Goal: Task Accomplishment & Management: Manage account settings

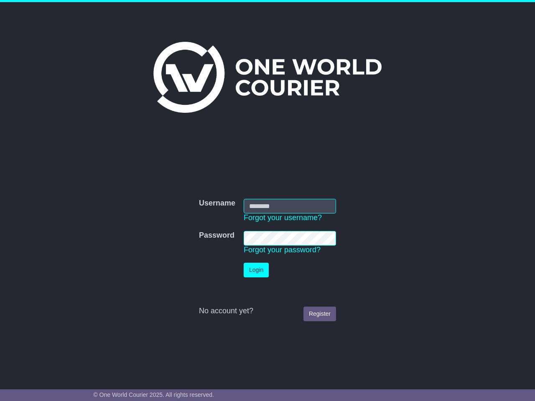
click at [267, 260] on td "Login" at bounding box center [290, 270] width 101 height 23
click at [283, 218] on link "Forgot your username?" at bounding box center [283, 218] width 78 height 8
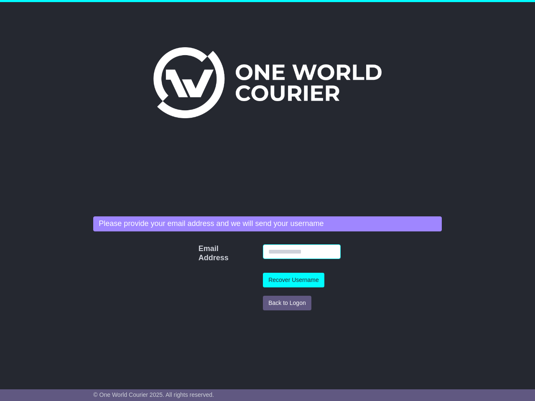
click at [282, 250] on input "Email Address" at bounding box center [302, 252] width 78 height 15
click at [259, 270] on td "Recover Username" at bounding box center [302, 280] width 86 height 23
